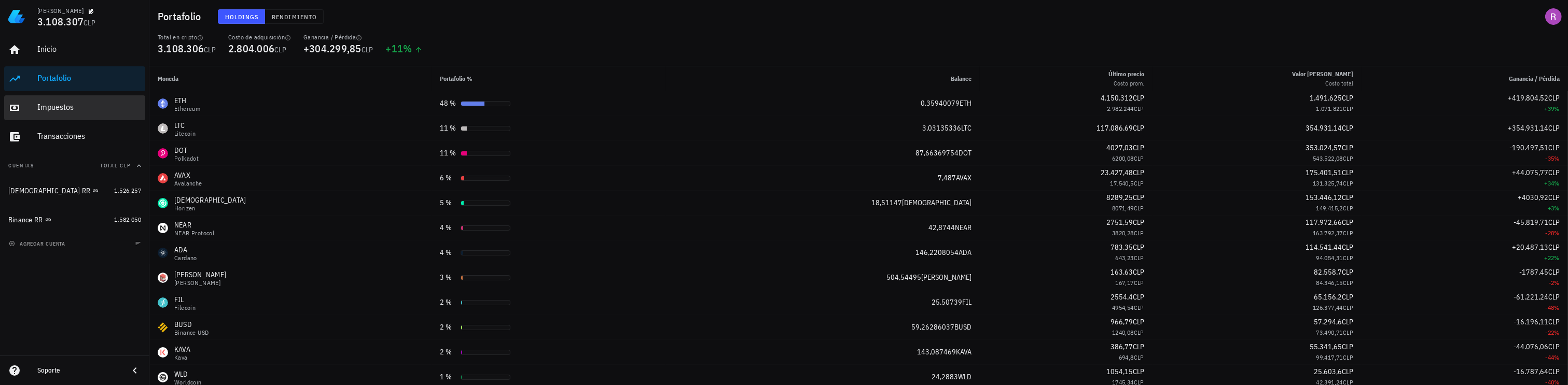
click at [65, 103] on div "Impuestos" at bounding box center [89, 107] width 103 height 10
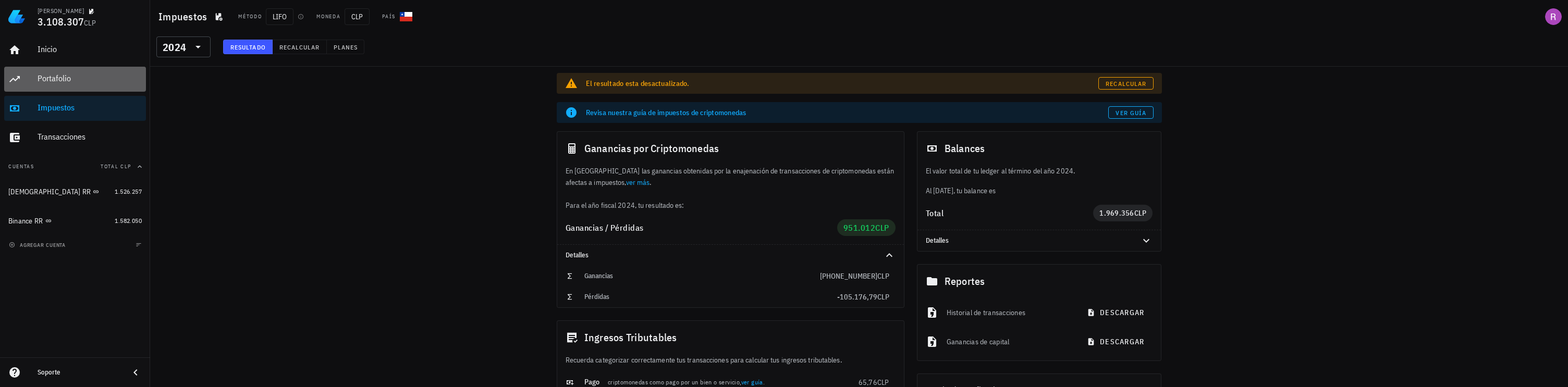
click at [65, 85] on div "Portafolio" at bounding box center [89, 79] width 104 height 23
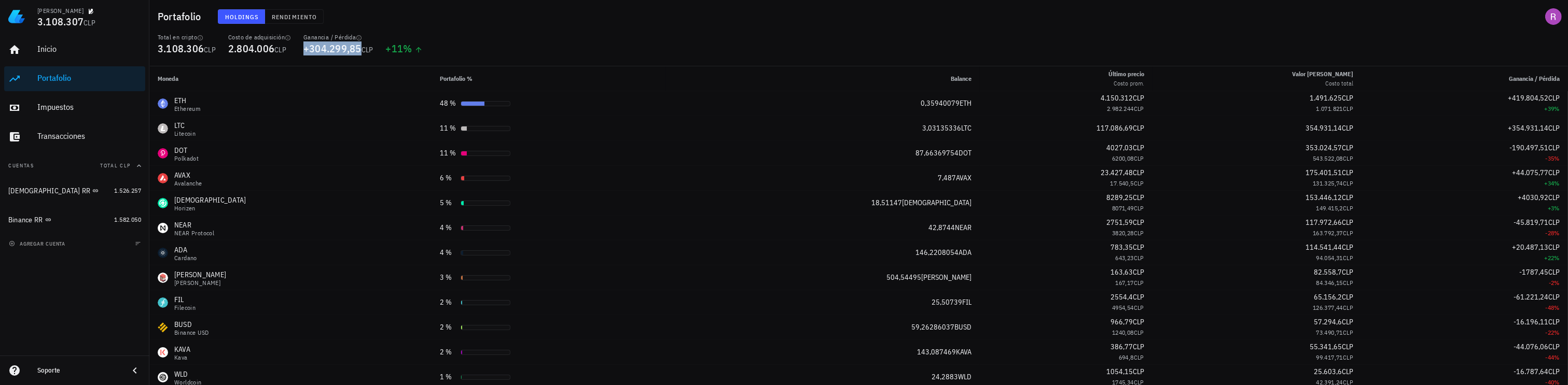
drag, startPoint x: 309, startPoint y: 47, endPoint x: 367, endPoint y: 53, distance: 58.3
click at [367, 53] on div "Ganancia / Pérdida +304.299,85 CLP" at bounding box center [338, 50] width 82 height 33
drag, startPoint x: 228, startPoint y: 37, endPoint x: 292, endPoint y: 53, distance: 66.0
click at [292, 53] on div "Costo de adquisición 2.804.006 CLP" at bounding box center [259, 50] width 75 height 33
click at [65, 240] on span "agregar cuenta" at bounding box center [38, 243] width 54 height 7
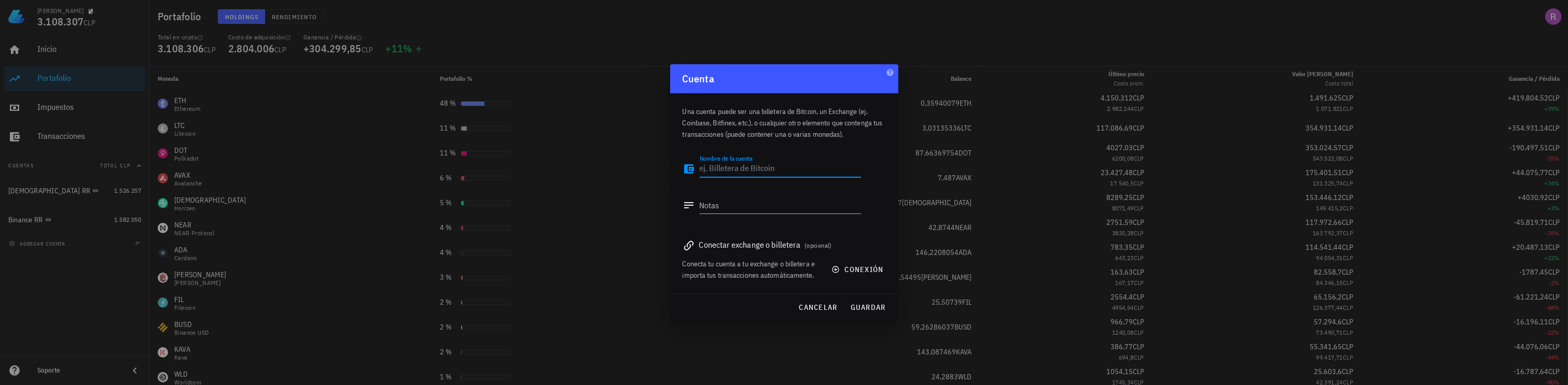
click at [775, 170] on textarea "Nombre de la cuenta" at bounding box center [779, 169] width 161 height 16
type textarea "[PERSON_NAME]"
click at [880, 309] on span "guardar" at bounding box center [868, 307] width 36 height 9
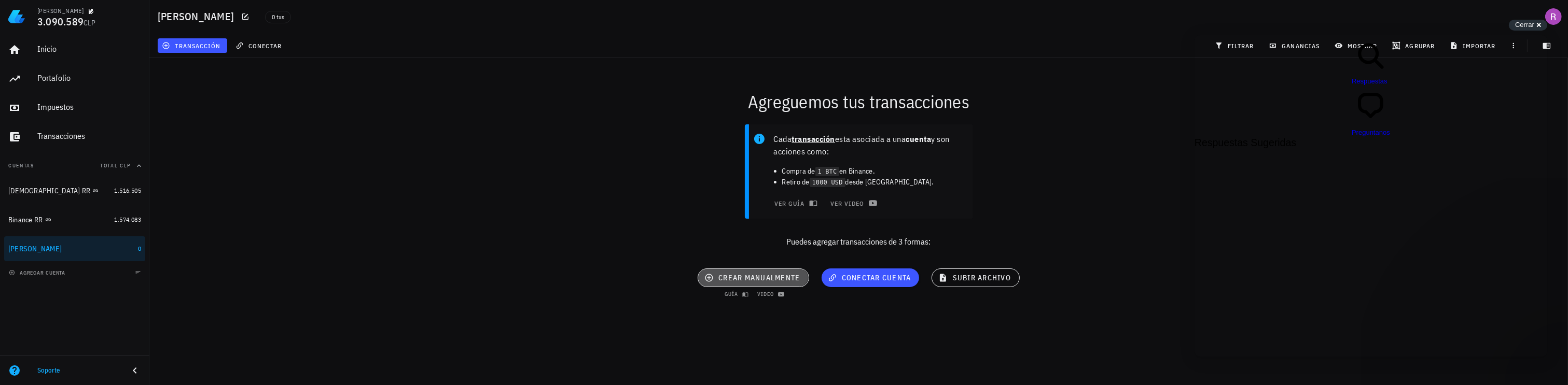
drag, startPoint x: 752, startPoint y: 278, endPoint x: 744, endPoint y: 278, distance: 8.0
click at [744, 278] on span "crear manualmente" at bounding box center [753, 278] width 93 height 9
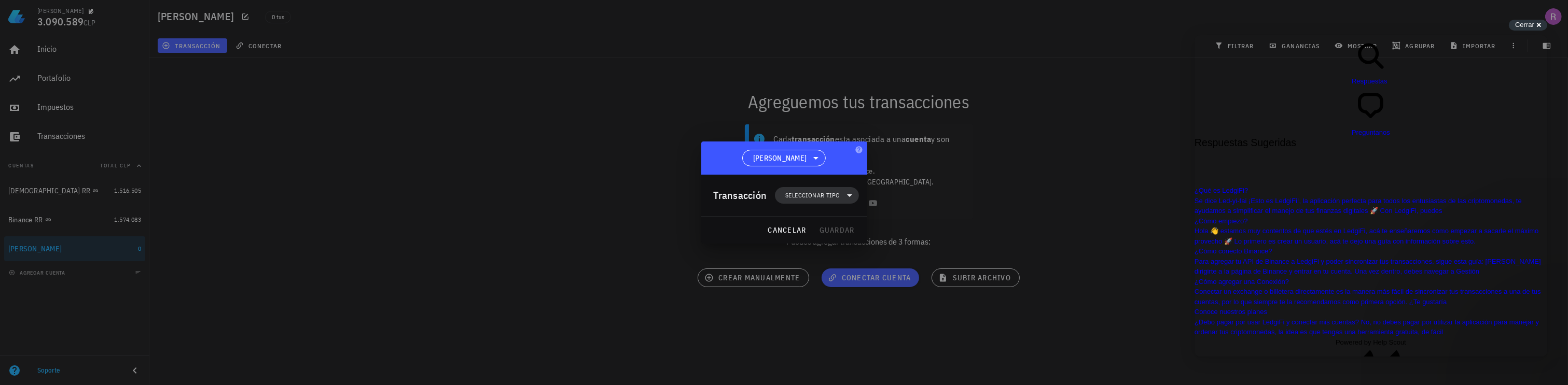
click at [826, 194] on span "Seleccionar tipo" at bounding box center [812, 195] width 54 height 10
click at [730, 233] on div "cancelar guardar" at bounding box center [783, 230] width 166 height 27
drag, startPoint x: 817, startPoint y: 324, endPoint x: 830, endPoint y: 293, distance: 33.6
click at [817, 323] on div at bounding box center [784, 192] width 1568 height 385
click at [1034, 189] on div at bounding box center [784, 192] width 1568 height 385
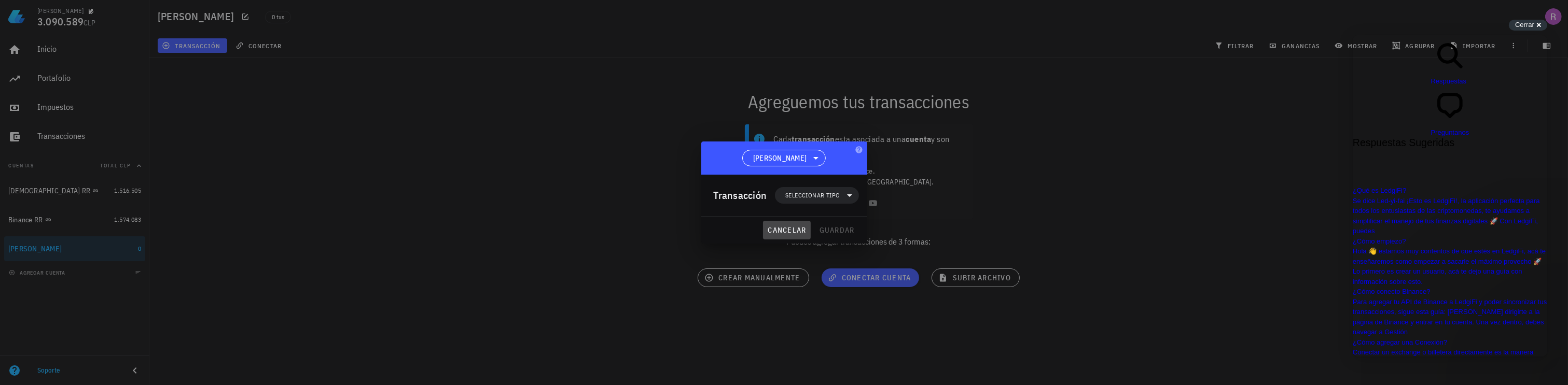
click at [790, 228] on span "cancelar" at bounding box center [786, 230] width 39 height 9
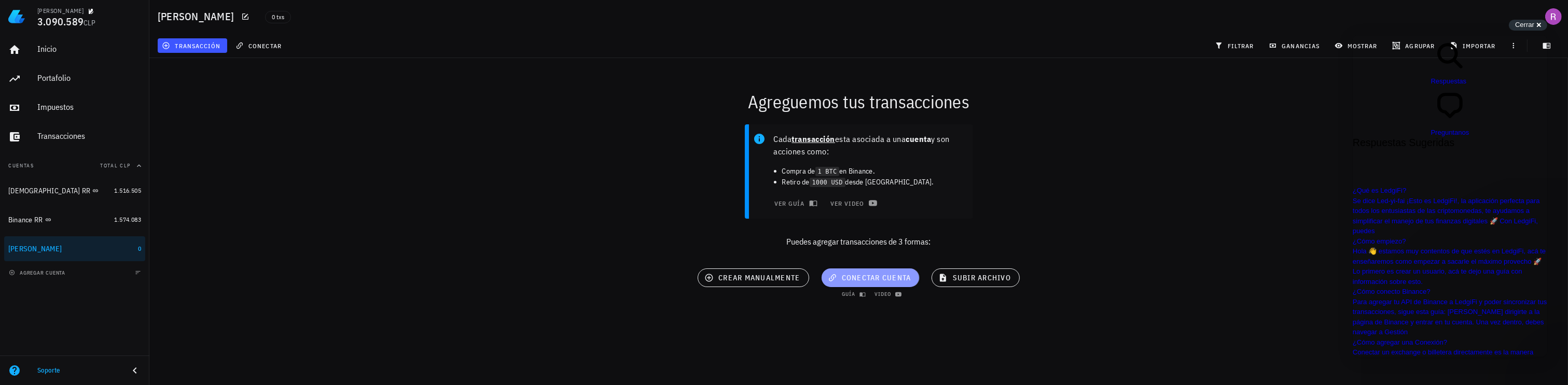
click at [863, 279] on span "conectar cuenta" at bounding box center [870, 278] width 82 height 9
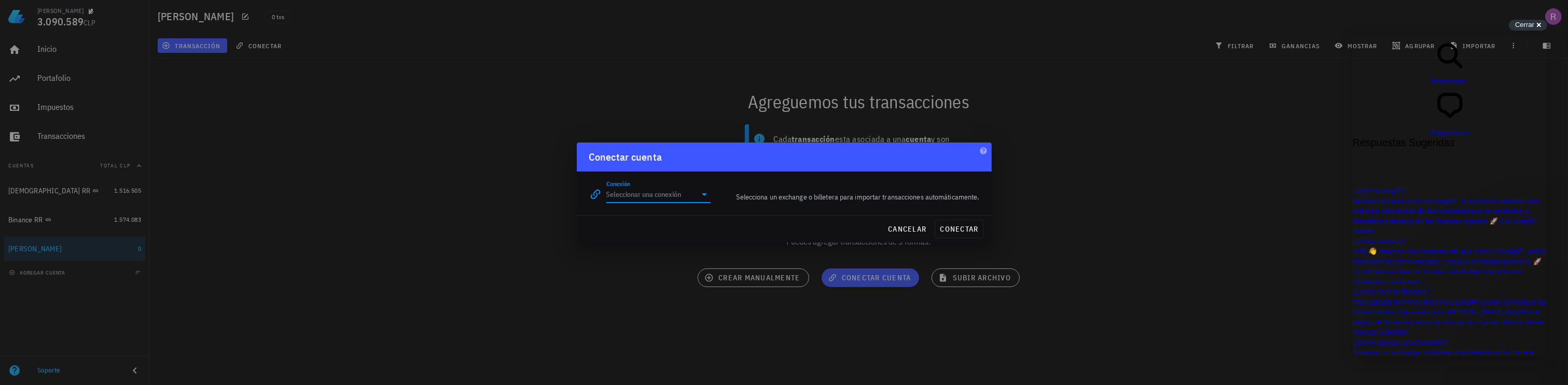
click at [689, 197] on input "Conexión" at bounding box center [651, 194] width 90 height 16
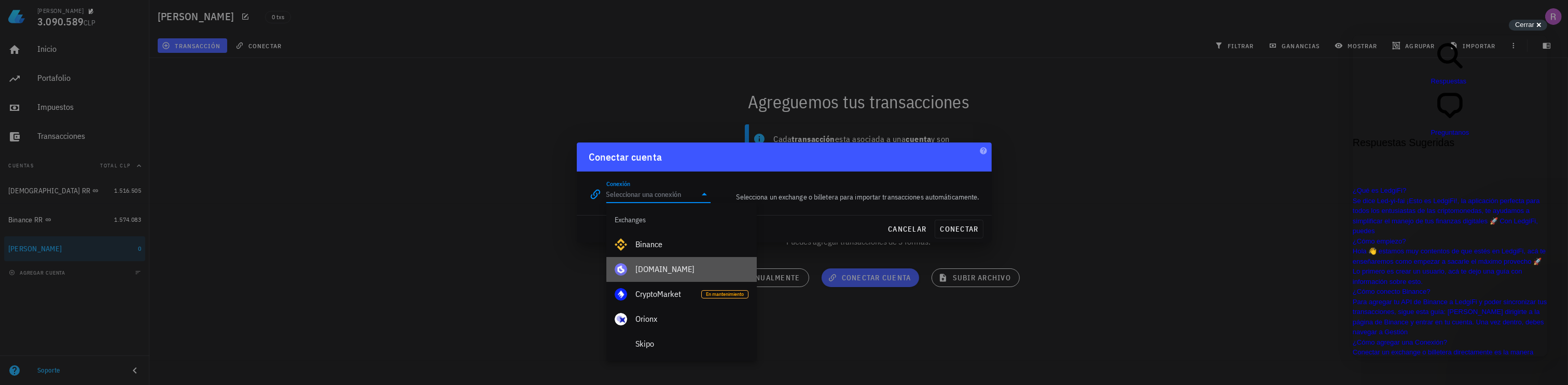
click at [670, 272] on div "[DOMAIN_NAME]" at bounding box center [691, 269] width 113 height 10
type input "[DOMAIN_NAME]"
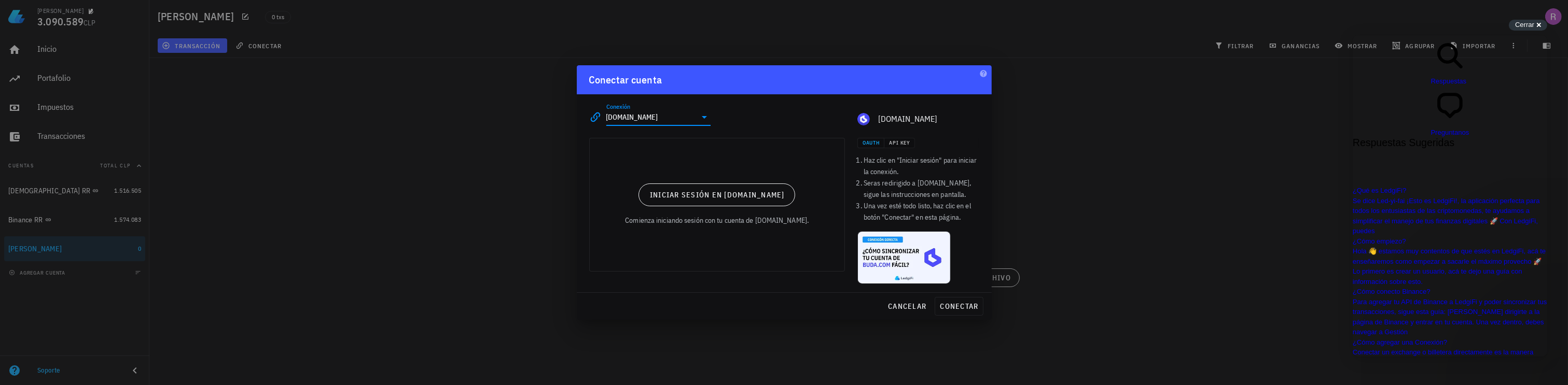
click at [1076, 166] on div at bounding box center [784, 192] width 1568 height 385
click at [1082, 209] on div at bounding box center [784, 192] width 1568 height 385
click at [898, 303] on span "cancelar" at bounding box center [907, 306] width 39 height 9
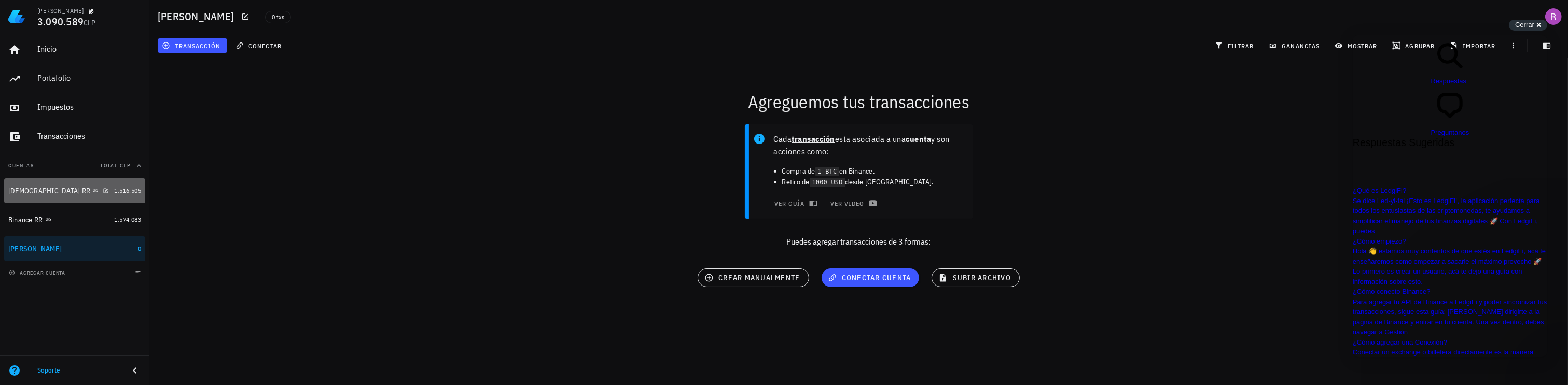
click at [27, 190] on div "[DEMOGRAPHIC_DATA] RR" at bounding box center [49, 191] width 82 height 9
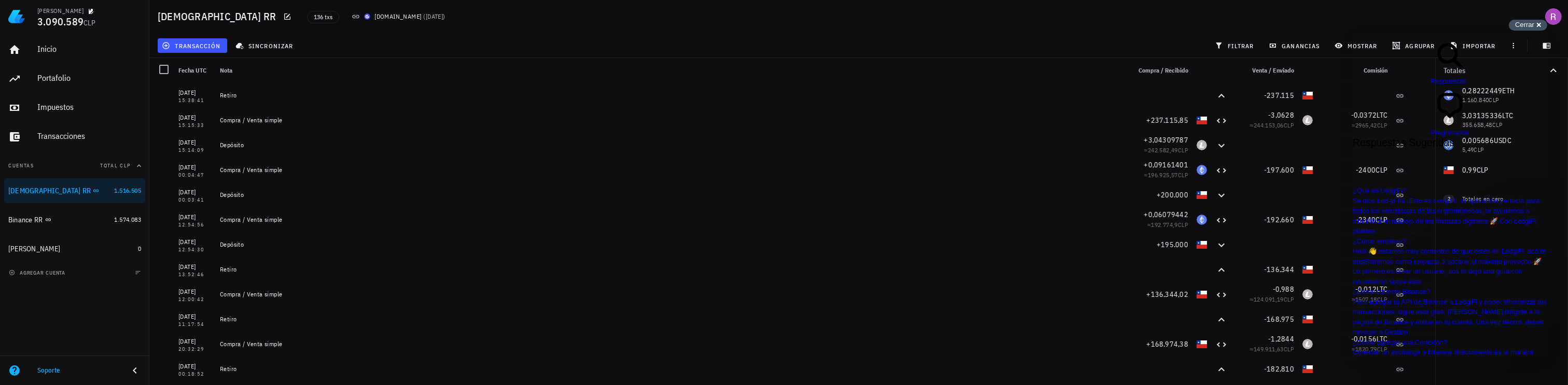
click at [1526, 24] on span "Cerrar" at bounding box center [1524, 25] width 19 height 8
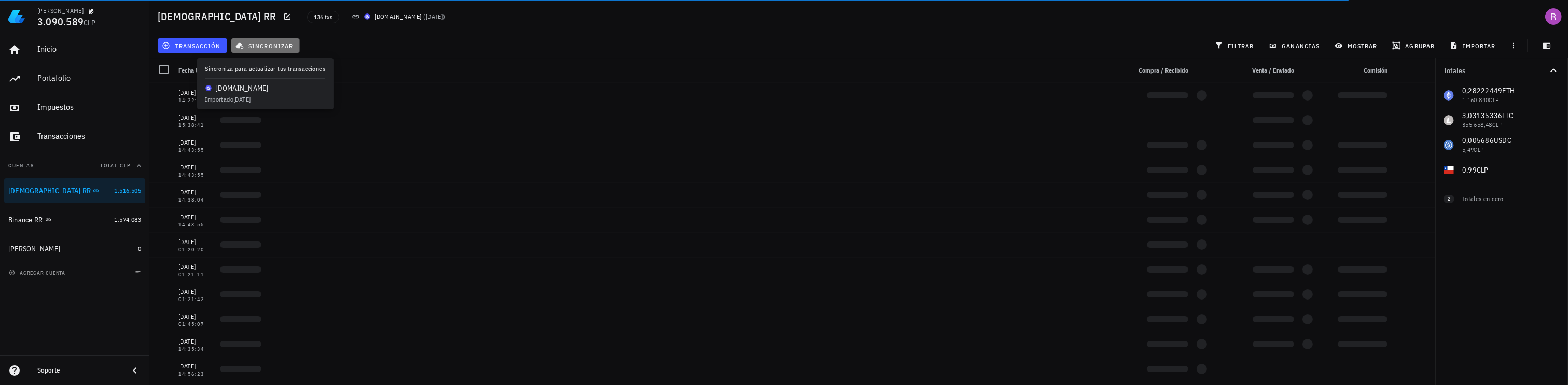
click at [273, 42] on span "sincronizar" at bounding box center [264, 45] width 55 height 9
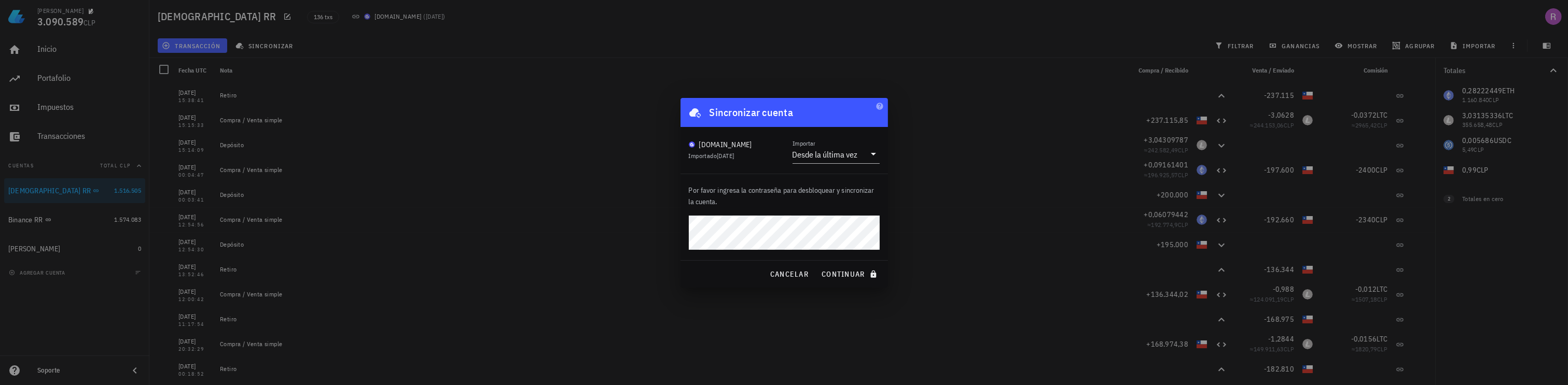
click at [681, 228] on div "Por favor ingresa la contraseña para desbloquear y sincronizar la cuenta." at bounding box center [784, 217] width 208 height 86
click at [687, 229] on div "Por favor ingresa la contraseña para desbloquear y sincronizar la cuenta." at bounding box center [784, 217] width 208 height 86
click at [831, 208] on div "Por favor ingresa la contraseña para desbloquear y sincronizar la cuenta." at bounding box center [784, 217] width 208 height 86
click at [684, 231] on div "Por favor ingresa la contraseña para desbloquear y sincronizar la cuenta." at bounding box center [784, 217] width 208 height 86
click at [854, 203] on p "Por favor ingresa la contraseña para desbloquear y sincronizar la cuenta." at bounding box center [783, 195] width 191 height 23
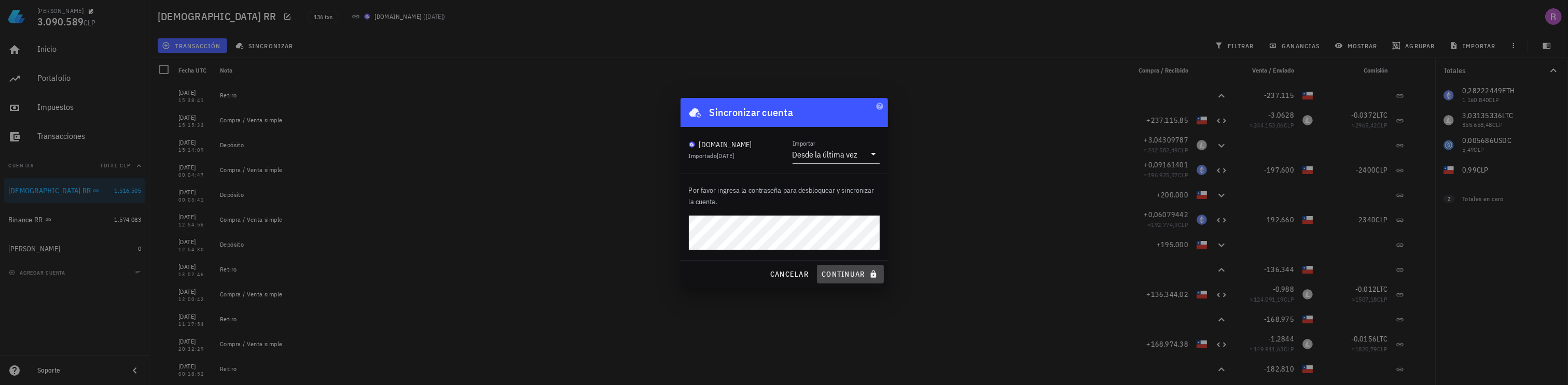
click at [847, 271] on span "continuar" at bounding box center [849, 275] width 58 height 9
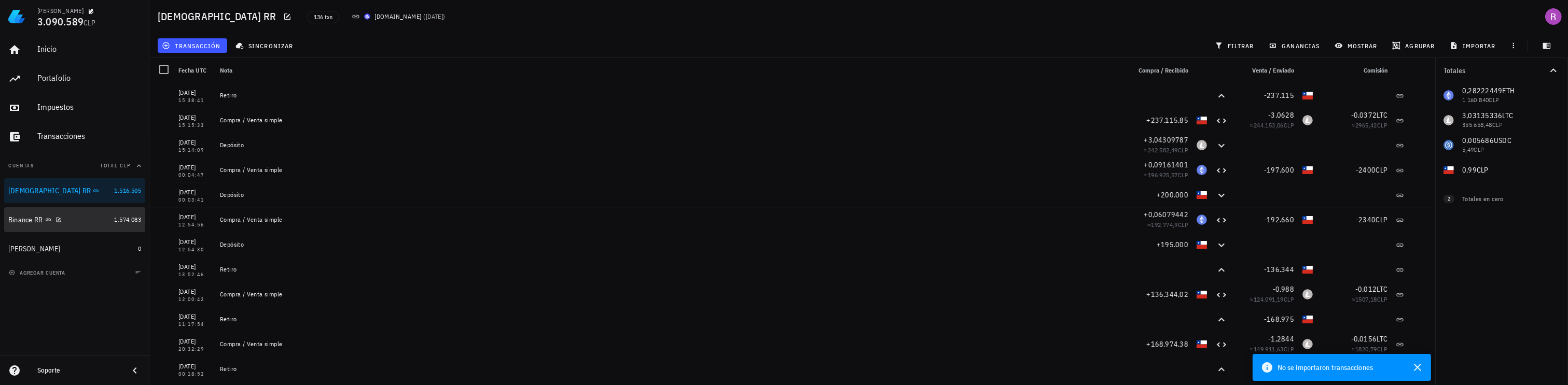
click at [30, 223] on div "Binance RR" at bounding box center [26, 219] width 35 height 9
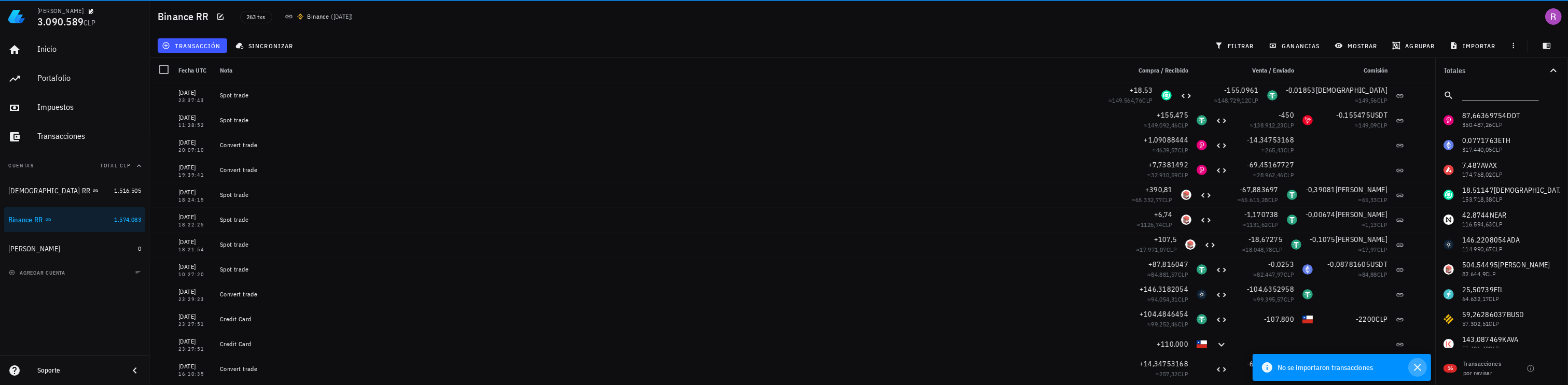
click at [1418, 366] on icon "button" at bounding box center [1417, 368] width 12 height 12
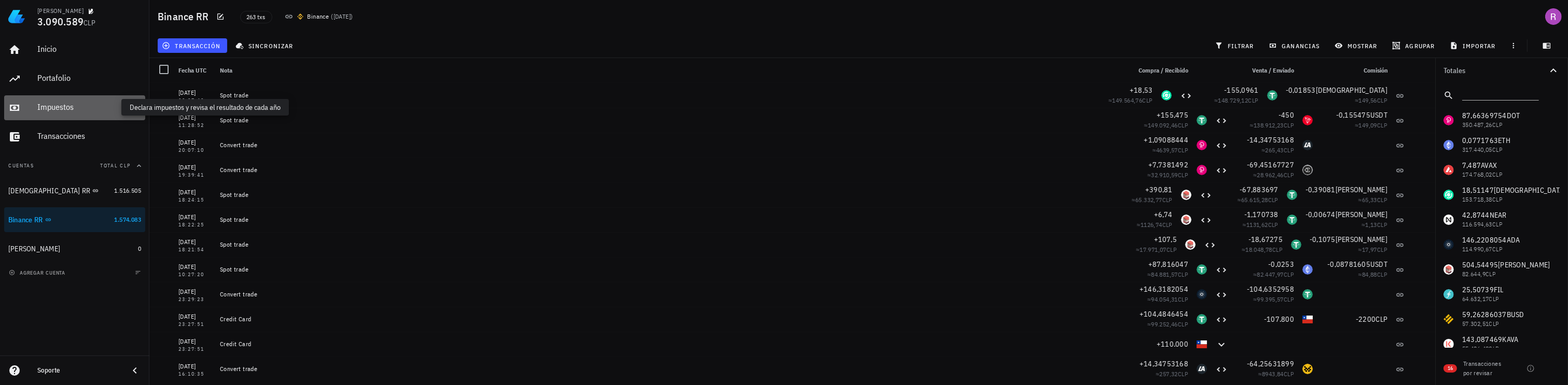
click at [58, 108] on div "Impuestos" at bounding box center [89, 107] width 103 height 10
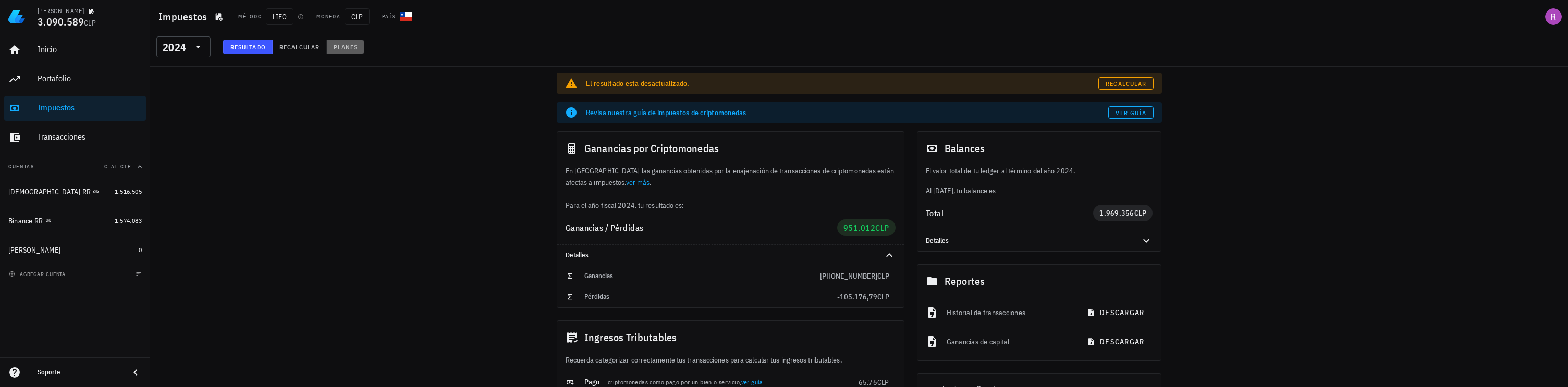
click at [343, 43] on span "Planes" at bounding box center [345, 47] width 25 height 8
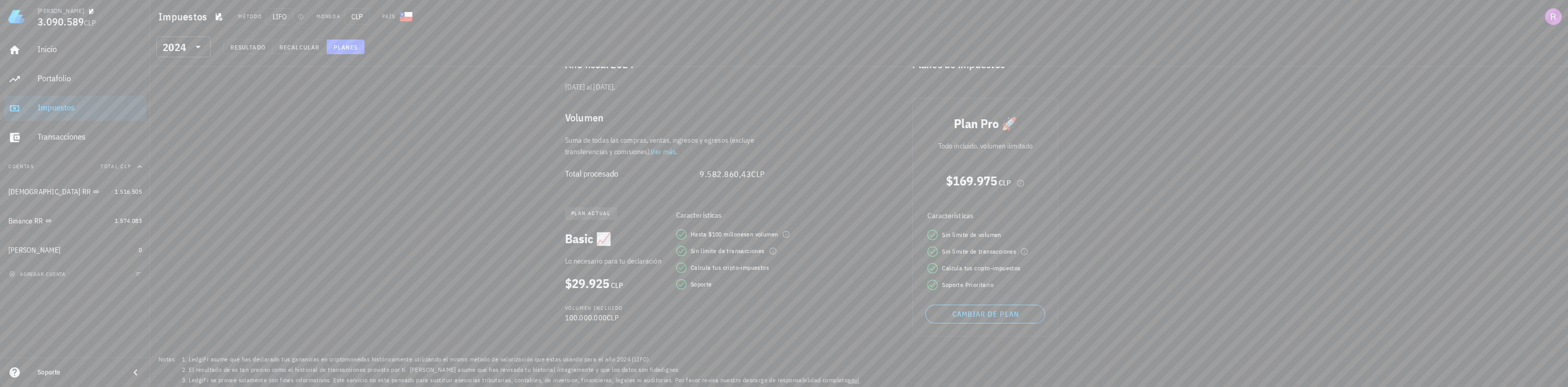
scroll to position [56, 0]
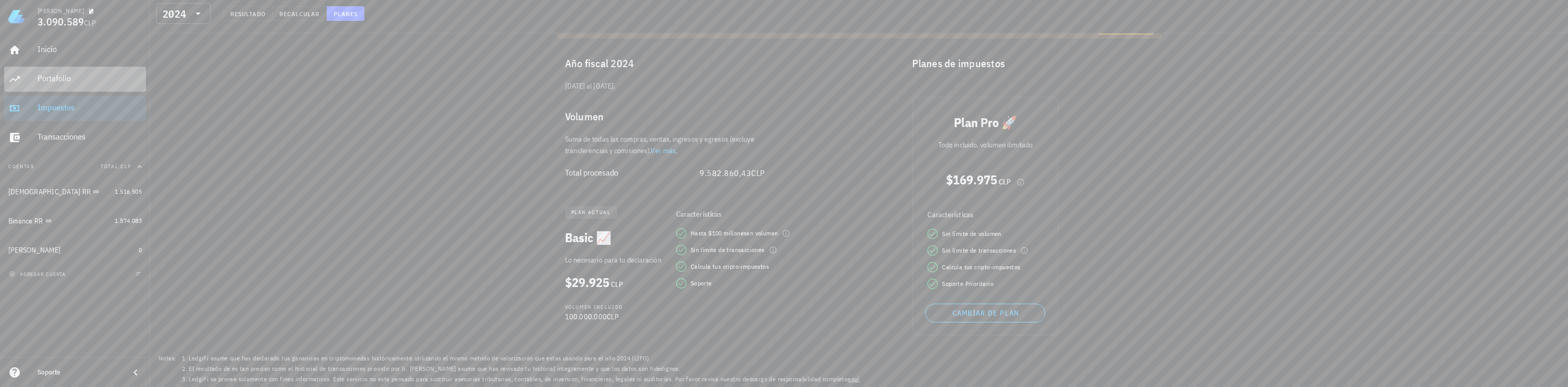
click at [74, 81] on div "Portafolio" at bounding box center [89, 78] width 104 height 10
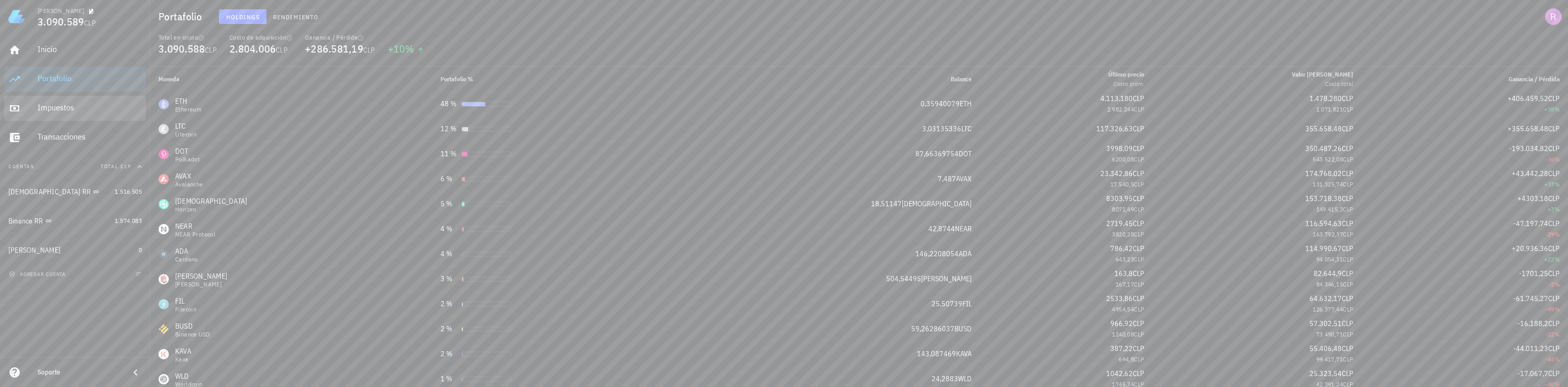
click at [65, 111] on div "Impuestos" at bounding box center [89, 107] width 104 height 10
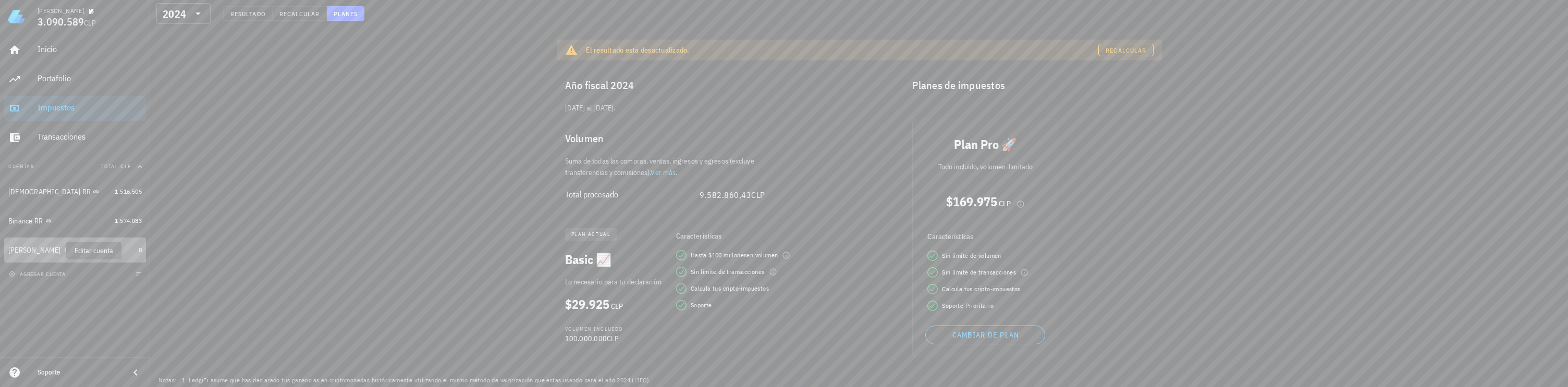
drag, startPoint x: 51, startPoint y: 253, endPoint x: 57, endPoint y: 249, distance: 7.2
click at [65, 249] on icon "button" at bounding box center [68, 250] width 6 height 6
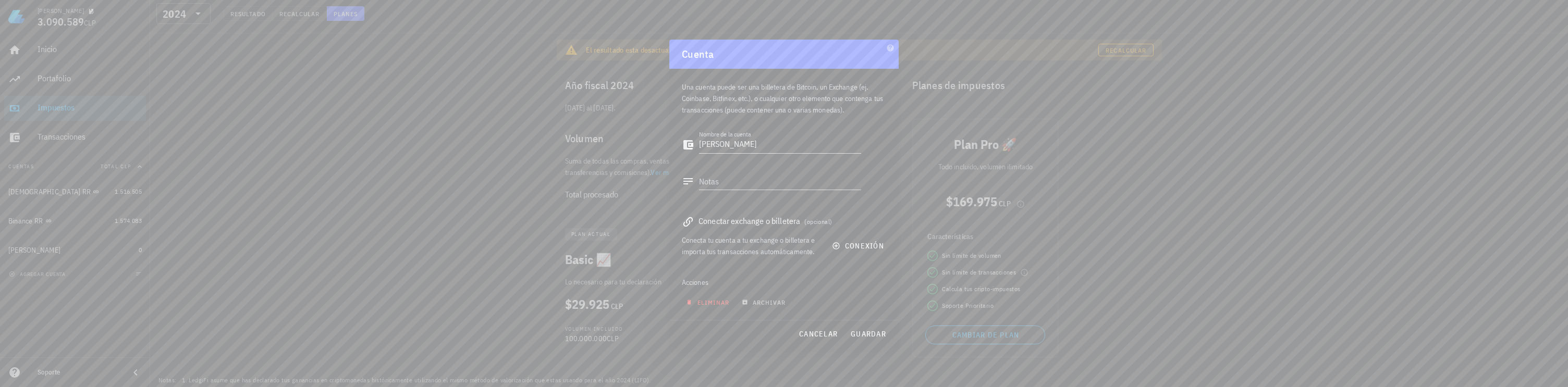
click at [713, 304] on span "eliminar" at bounding box center [708, 303] width 41 height 8
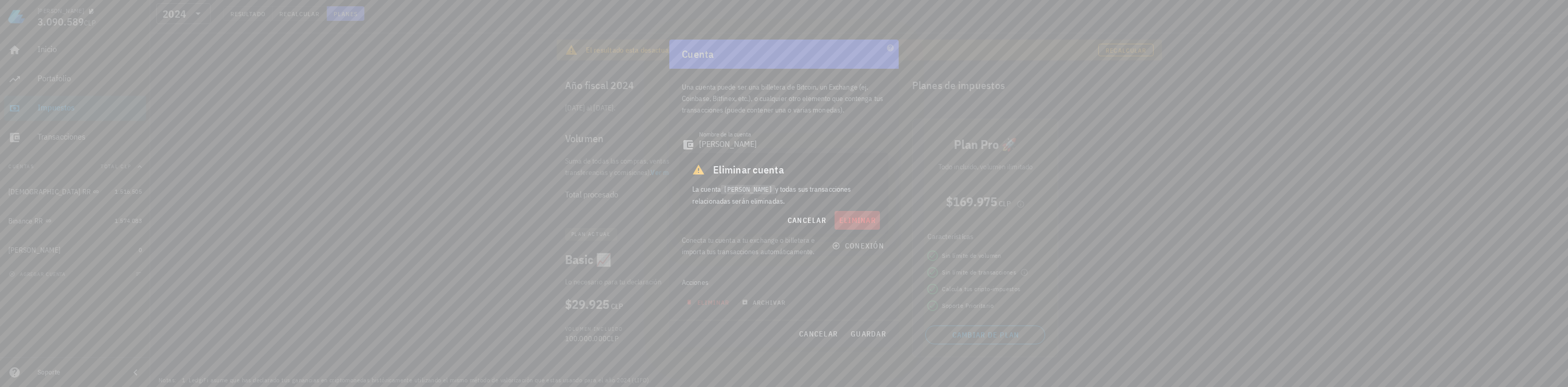
click at [842, 218] on span "eliminar" at bounding box center [857, 220] width 37 height 9
